Goal: Find specific page/section

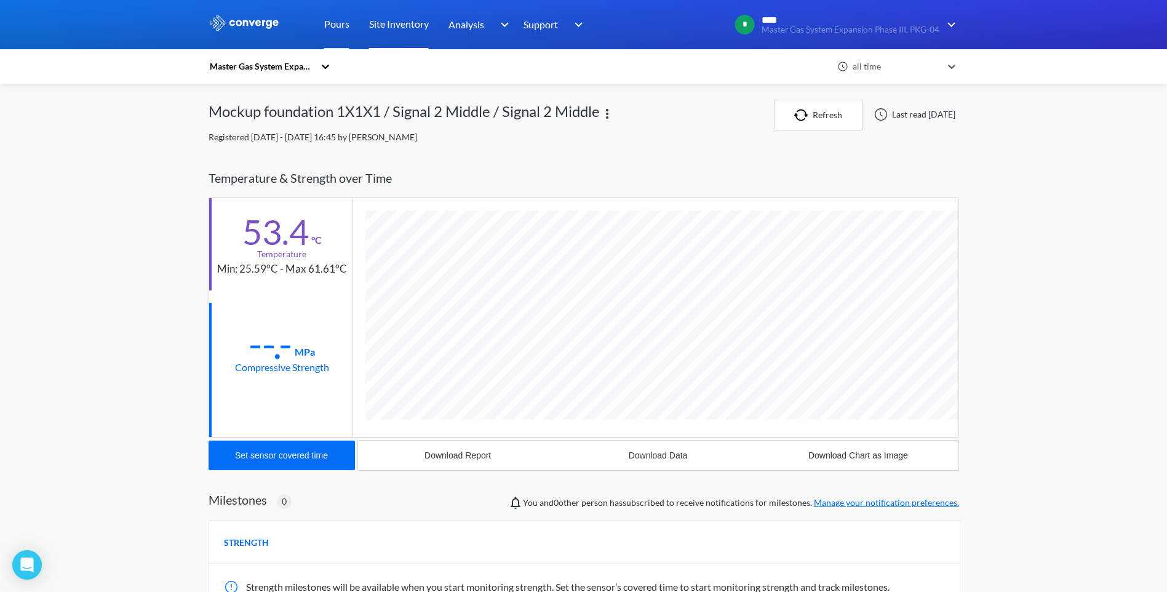
click at [415, 27] on link "Site Inventory" at bounding box center [399, 24] width 60 height 49
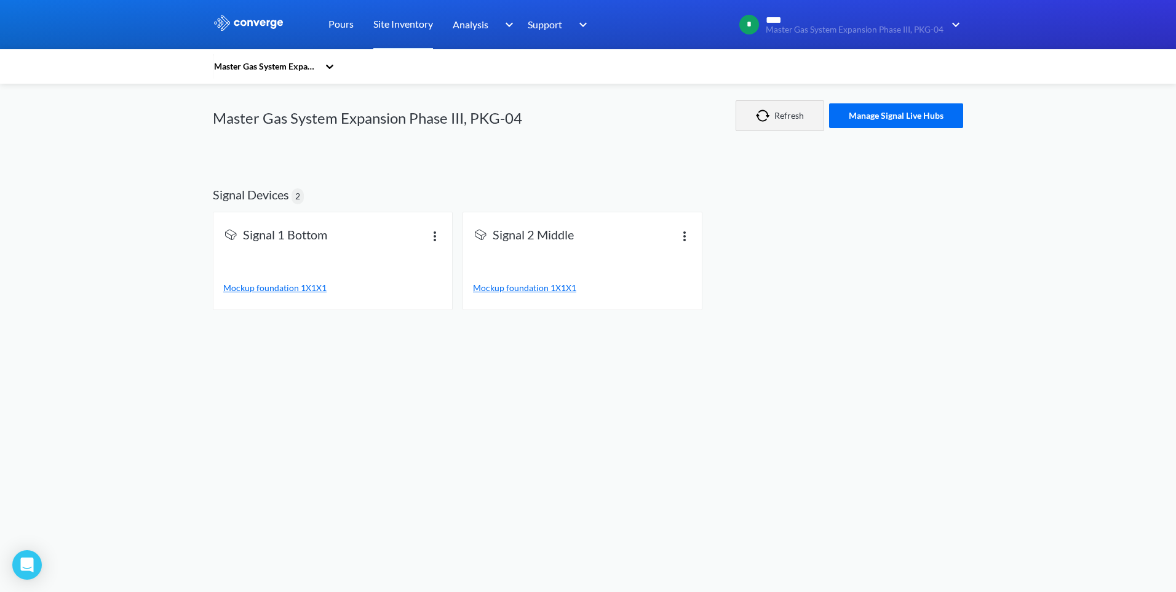
click at [758, 119] on img "button" at bounding box center [765, 115] width 18 height 12
click at [499, 285] on span "Mockup foundation 1X1X1" at bounding box center [524, 287] width 103 height 10
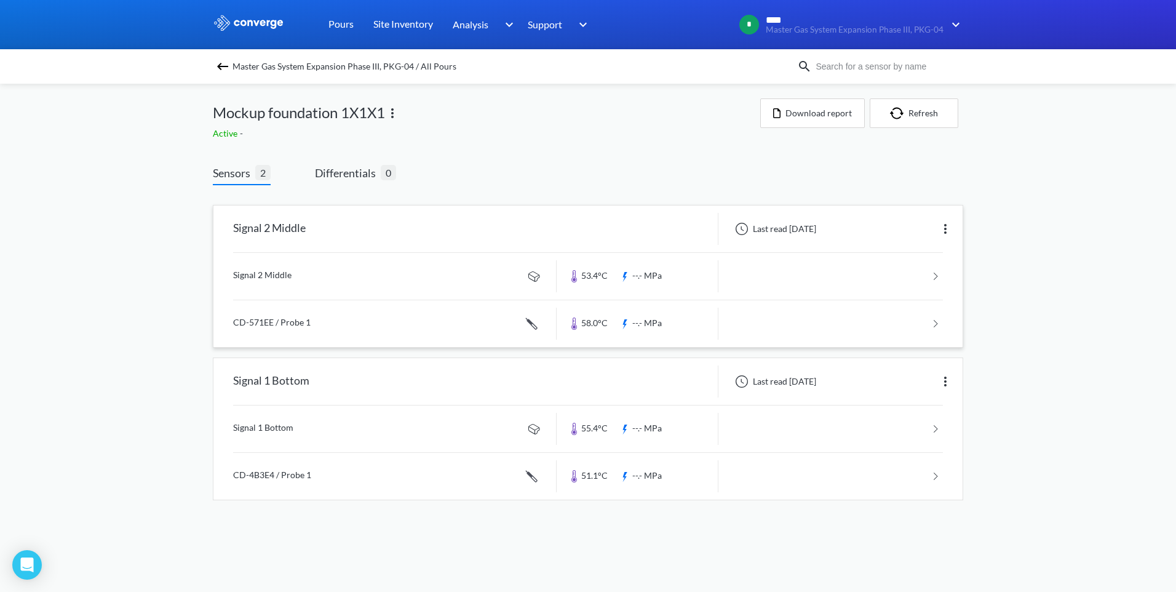
click at [742, 228] on div at bounding box center [741, 228] width 15 height 15
